Goal: Transaction & Acquisition: Purchase product/service

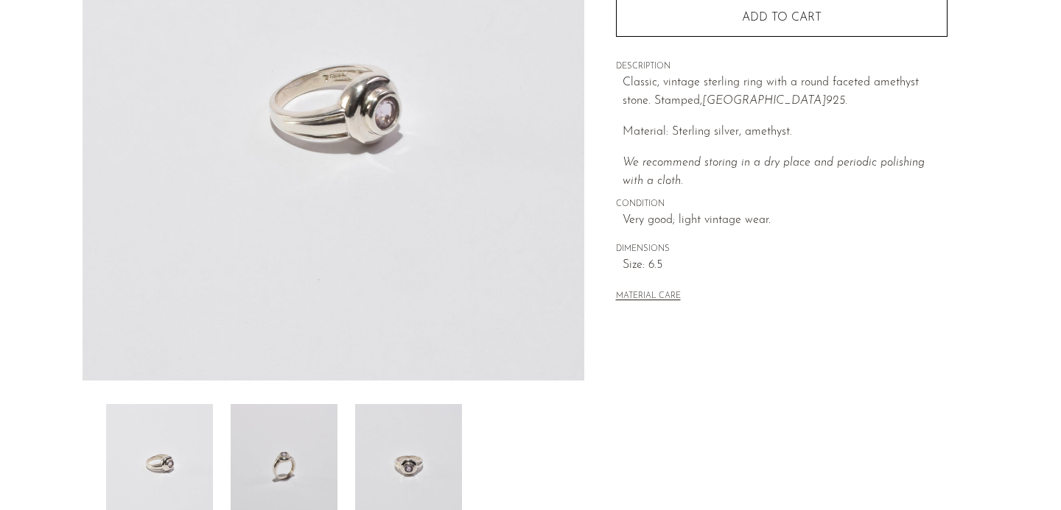
scroll to position [242, 0]
click at [384, 451] on img at bounding box center [408, 461] width 107 height 118
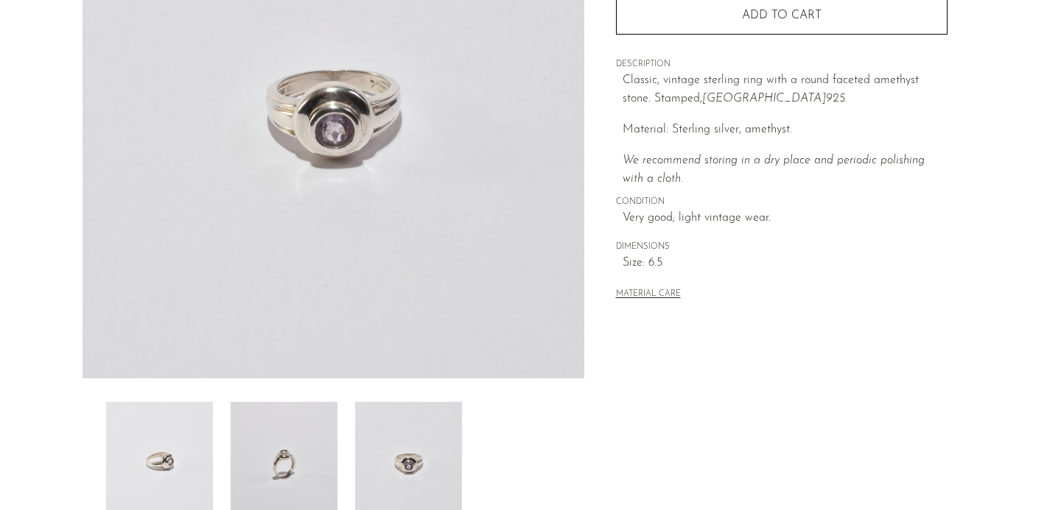
click at [298, 456] on img at bounding box center [284, 461] width 107 height 118
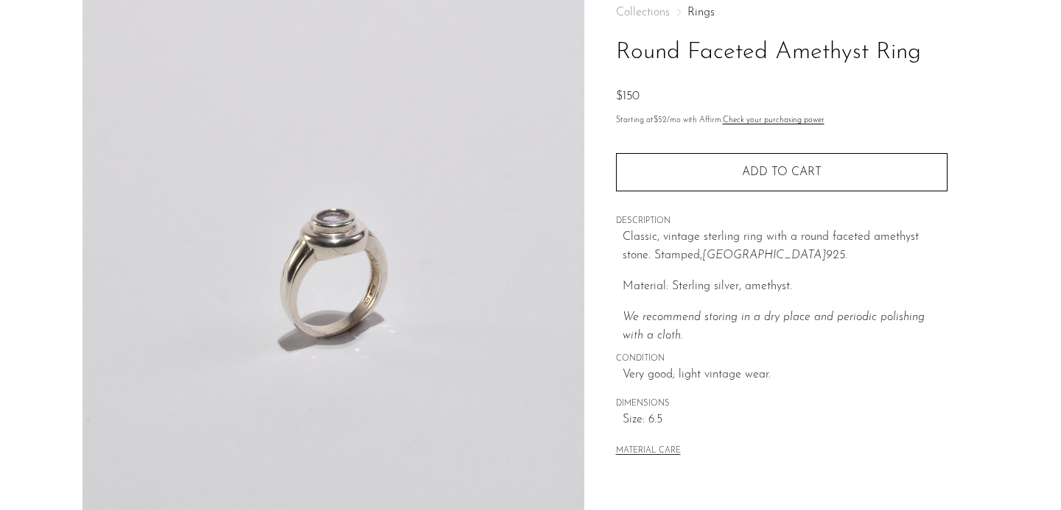
scroll to position [0, 0]
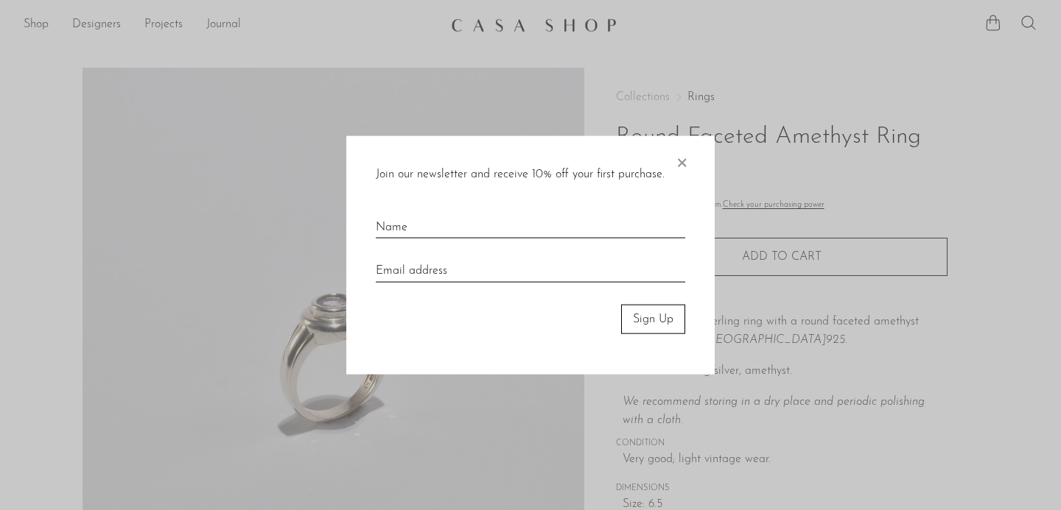
click at [688, 166] on span "×" at bounding box center [681, 159] width 15 height 47
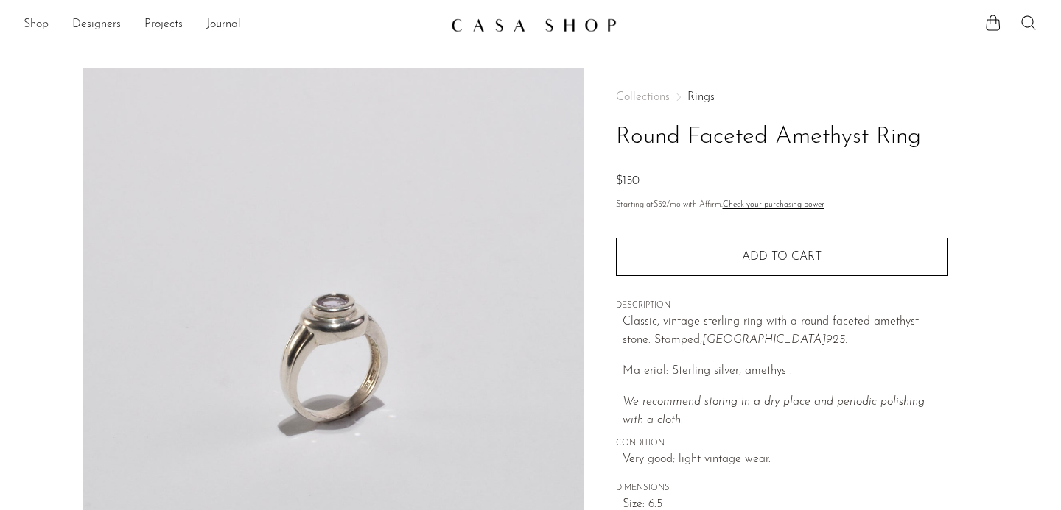
click at [35, 20] on link "Shop" at bounding box center [36, 24] width 25 height 19
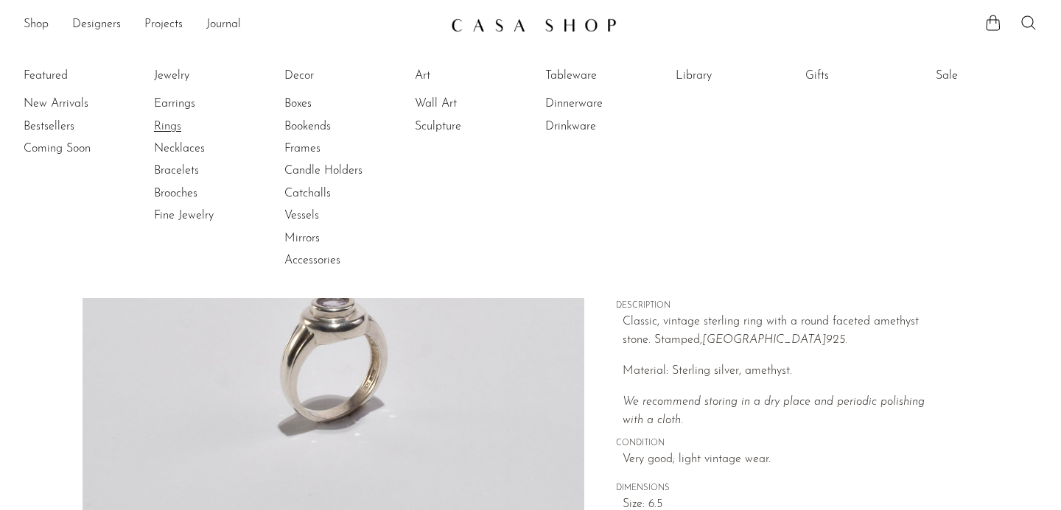
click at [173, 129] on link "Rings" at bounding box center [209, 127] width 110 height 16
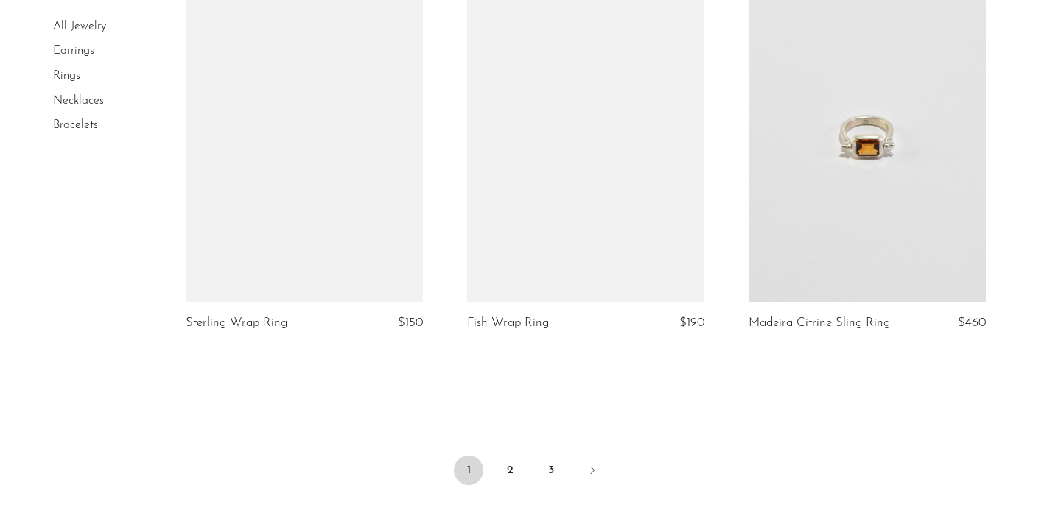
scroll to position [4571, 0]
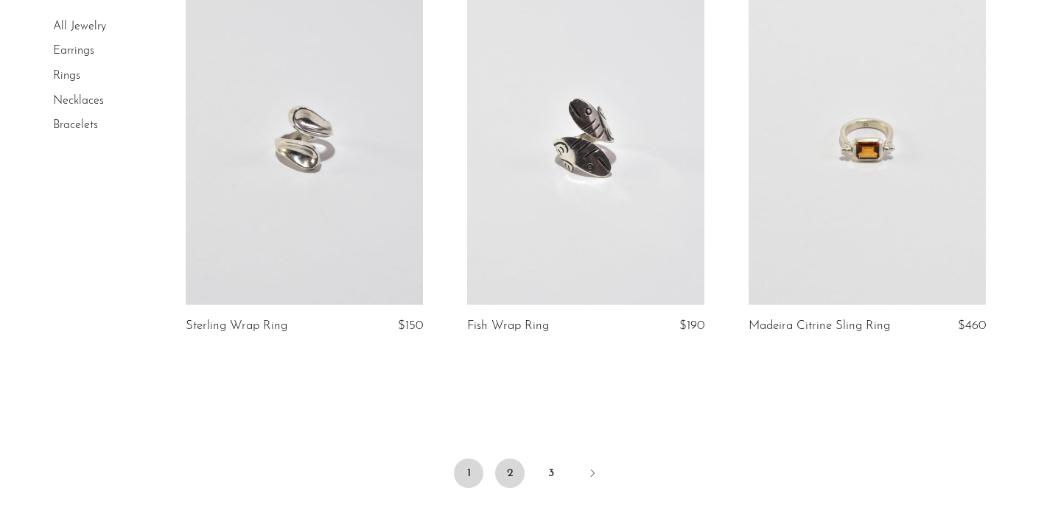
click at [509, 473] on link "2" at bounding box center [509, 473] width 29 height 29
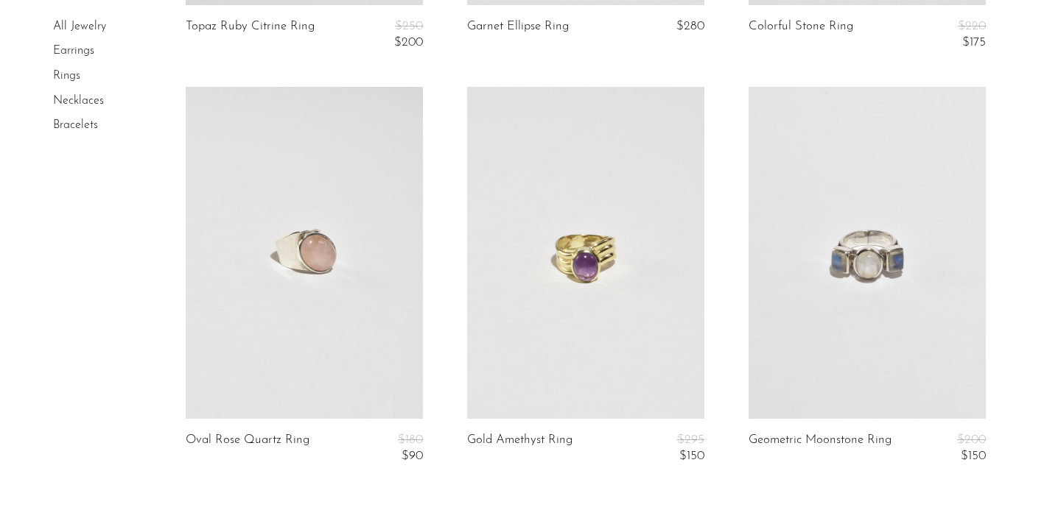
scroll to position [4597, 0]
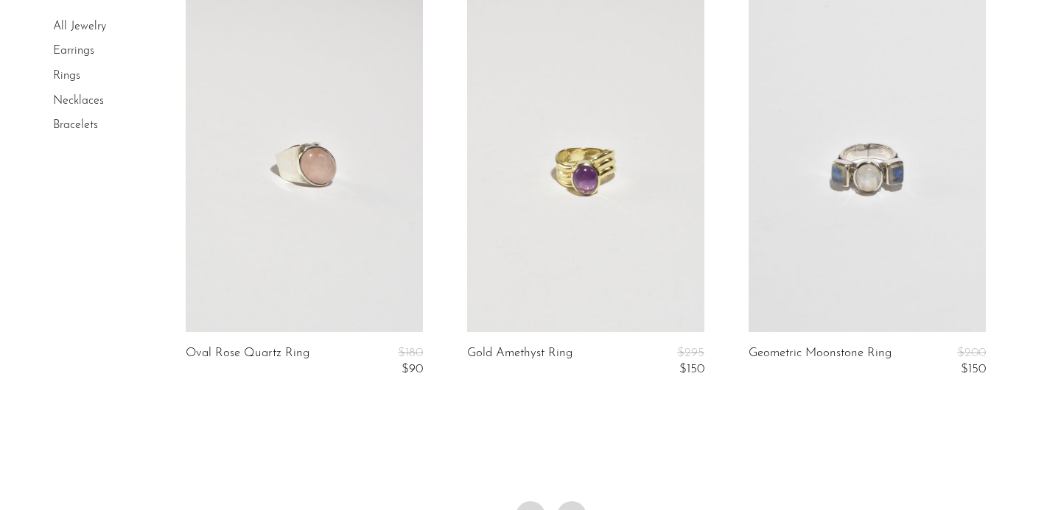
click at [570, 502] on link "3" at bounding box center [571, 516] width 29 height 29
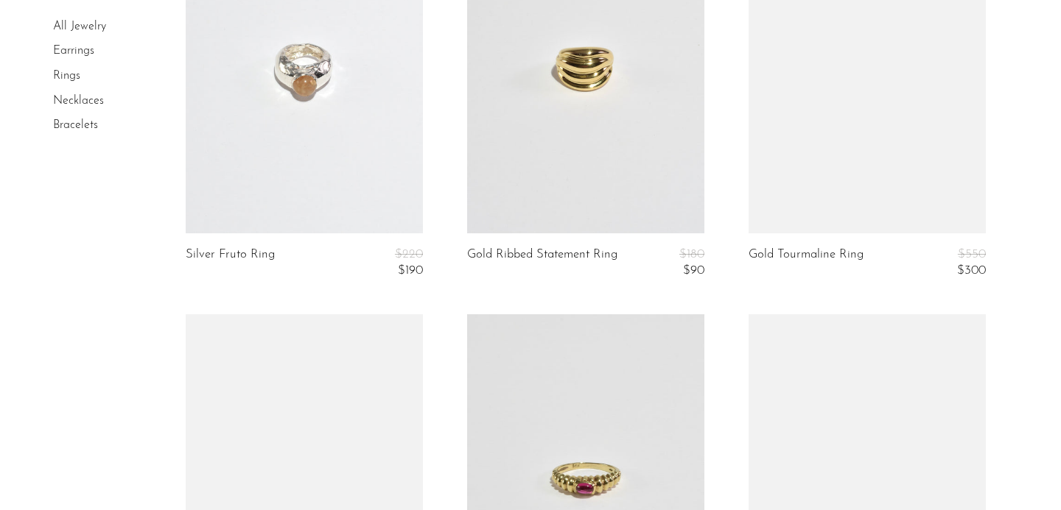
scroll to position [2968, 0]
